Goal: Navigation & Orientation: Understand site structure

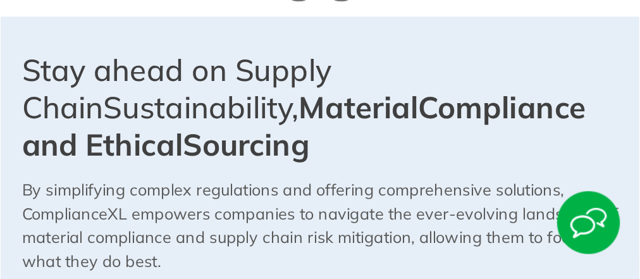
scroll to position [672, 0]
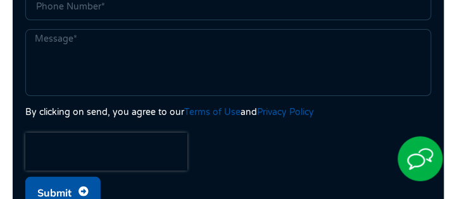
scroll to position [602, 0]
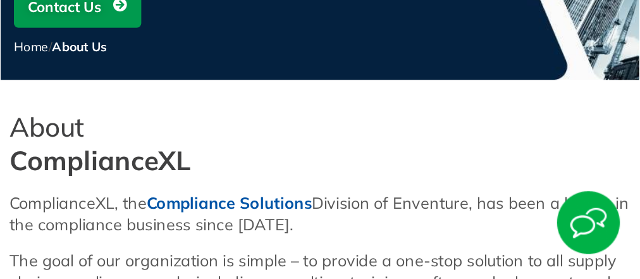
scroll to position [287, 0]
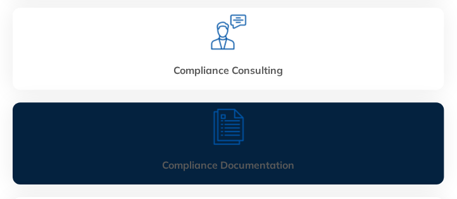
scroll to position [401, 0]
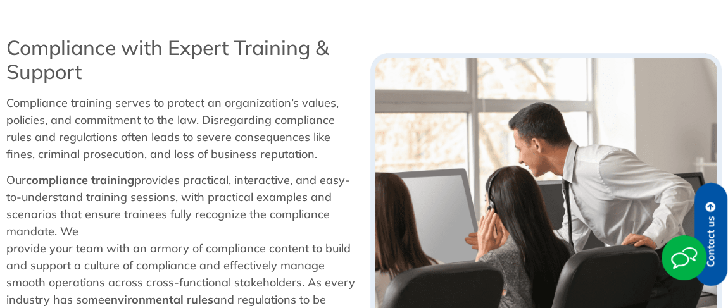
scroll to position [172, 0]
